Goal: Task Accomplishment & Management: Manage account settings

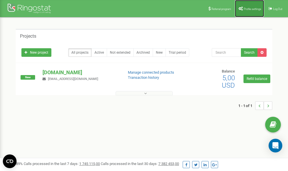
click at [251, 6] on link "Profile settings" at bounding box center [249, 8] width 29 height 17
